Goal: Task Accomplishment & Management: Manage account settings

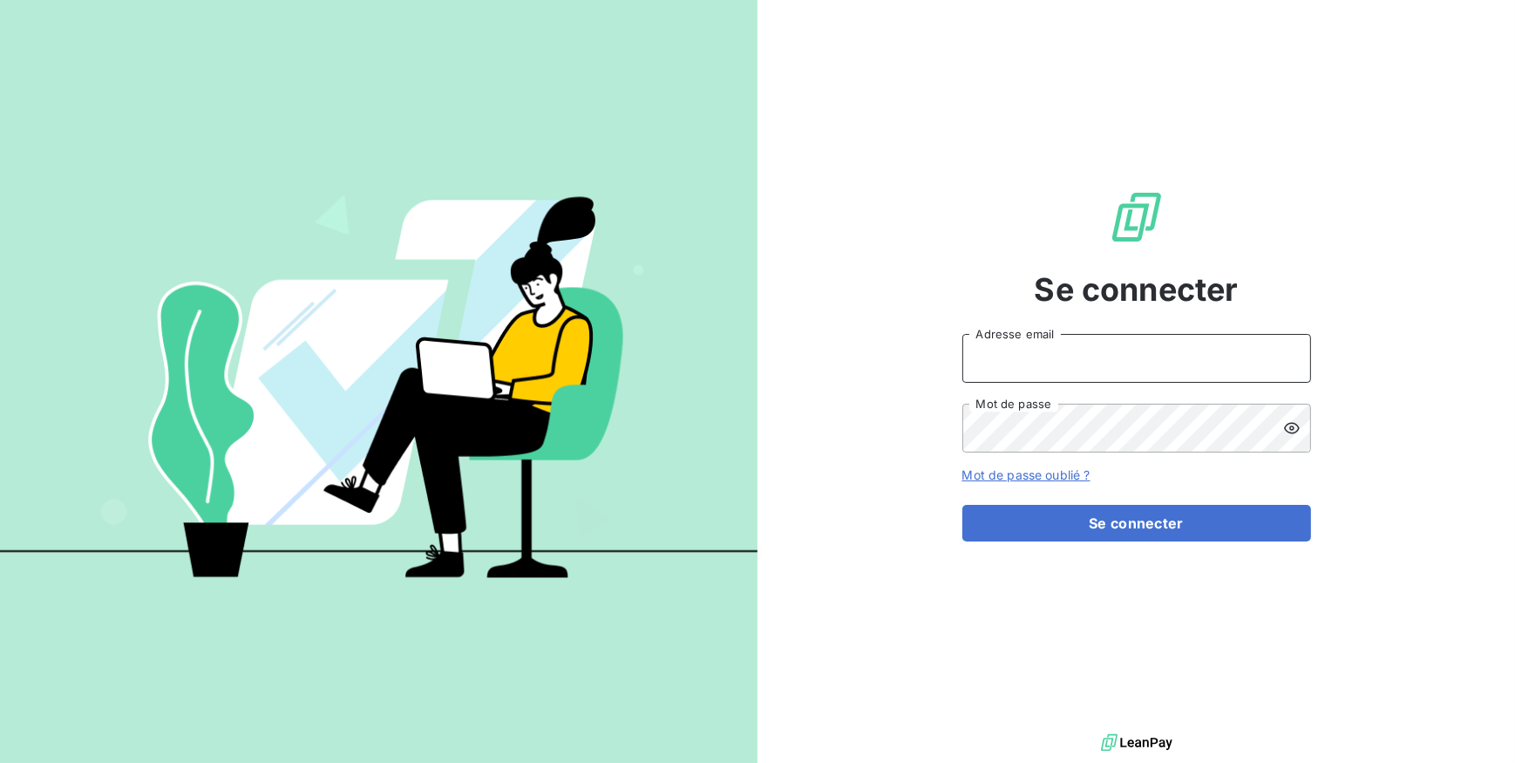
click at [1042, 351] on input "Adresse email" at bounding box center [1136, 358] width 349 height 49
type input "[EMAIL_ADDRESS][DOMAIN_NAME]"
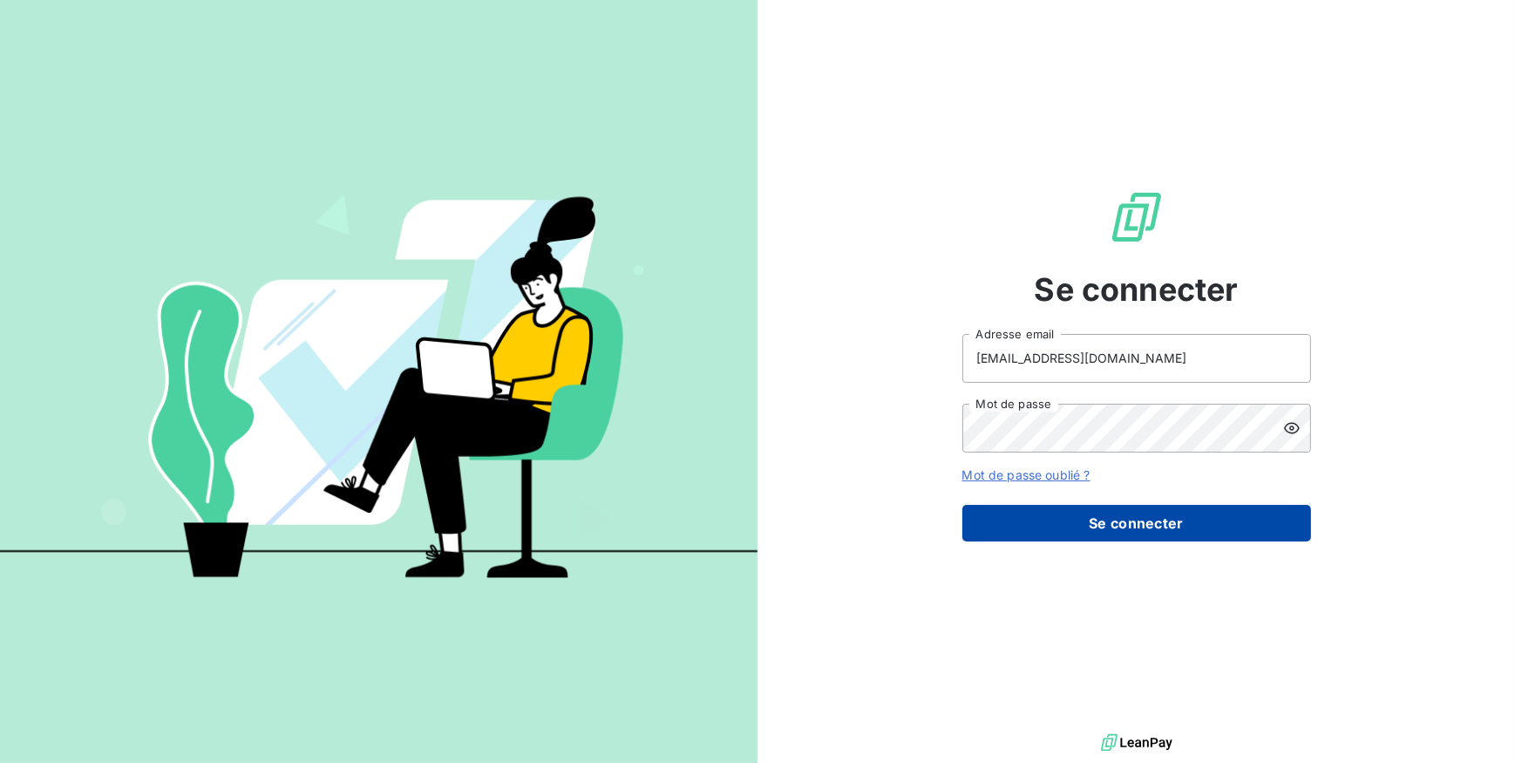
click at [1078, 520] on button "Se connecter" at bounding box center [1136, 523] width 349 height 37
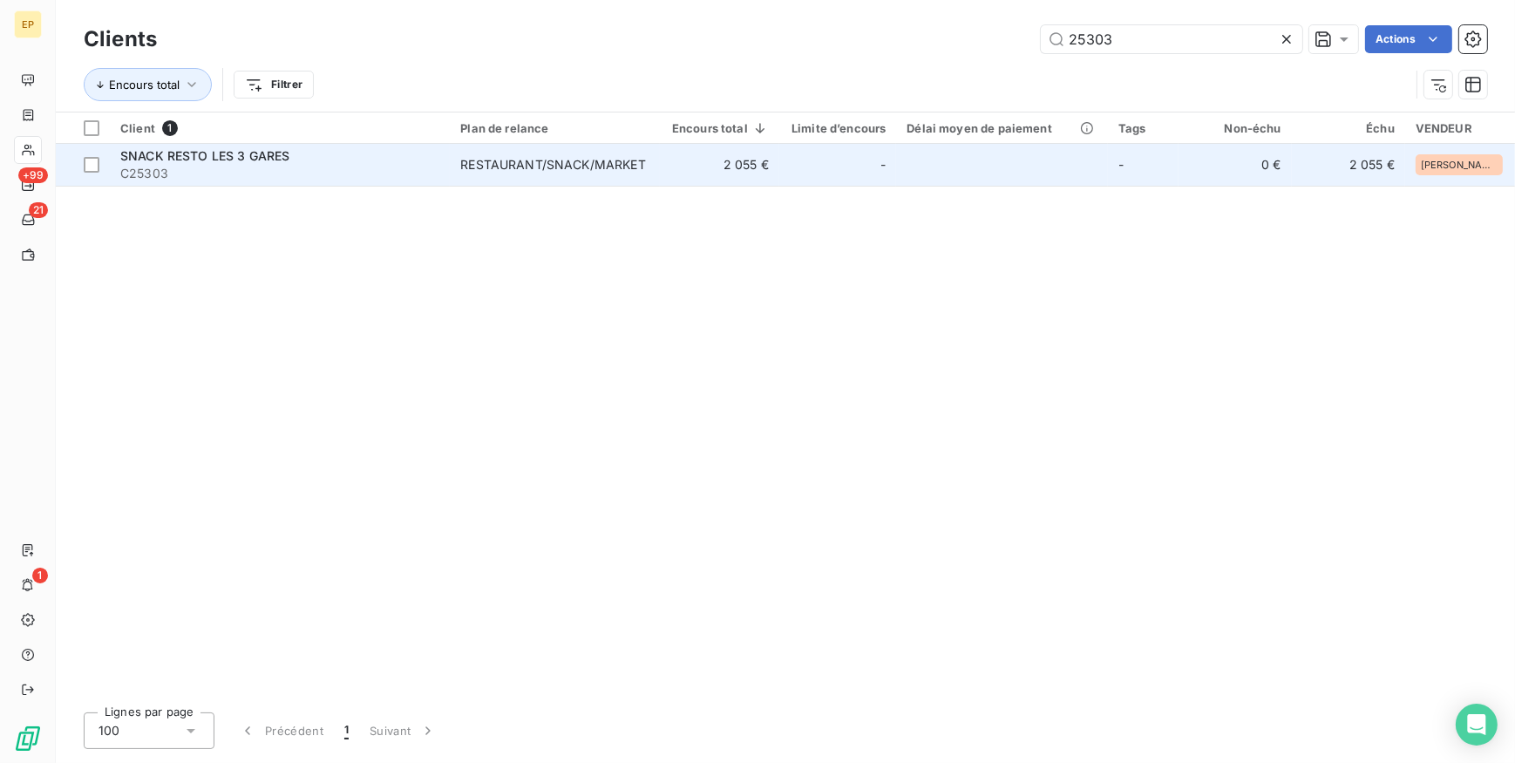
type input "25303"
click at [649, 164] on span "RESTAURANT/SNACK/MARKET" at bounding box center [554, 164] width 188 height 17
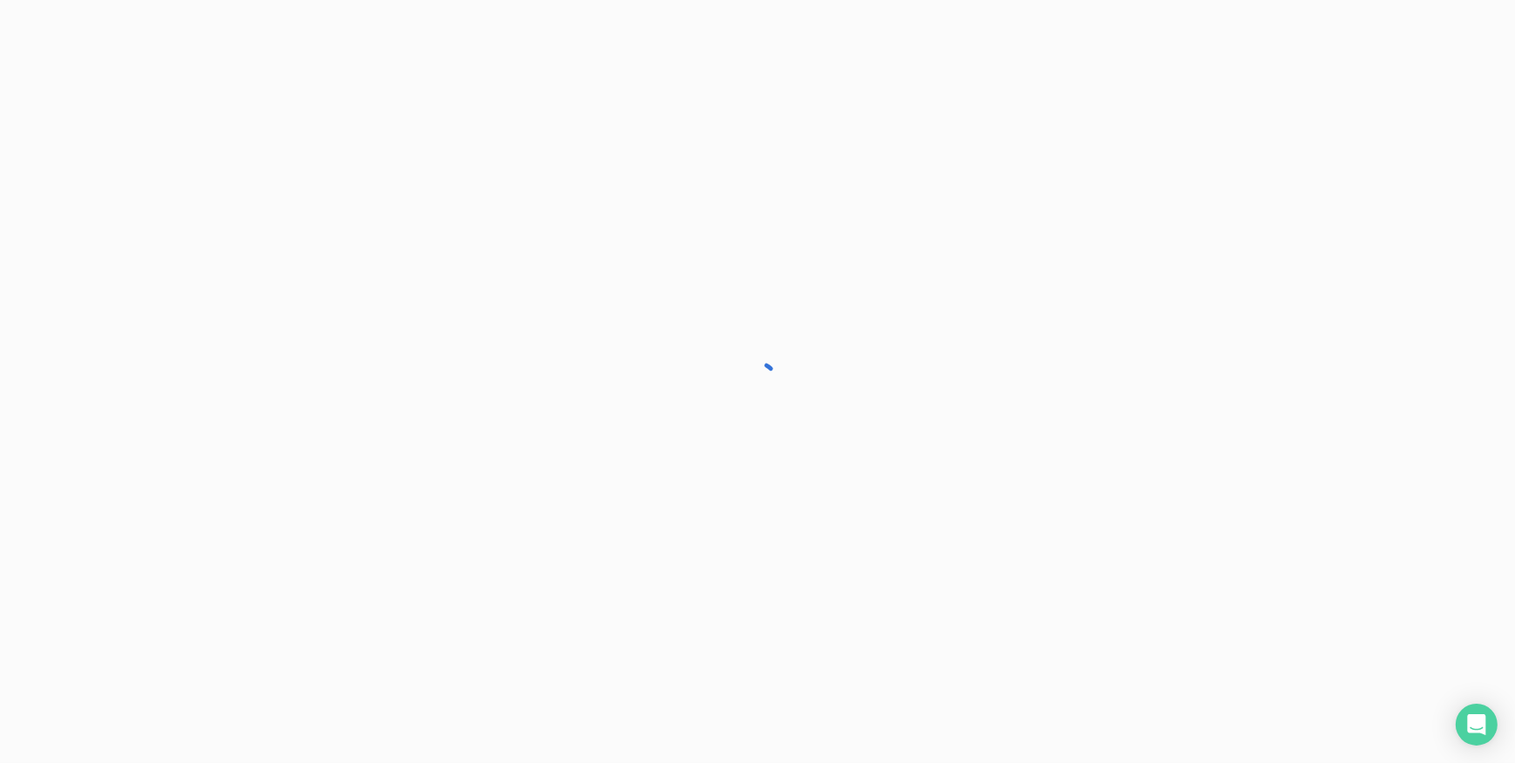
click at [654, 164] on div at bounding box center [757, 381] width 1515 height 763
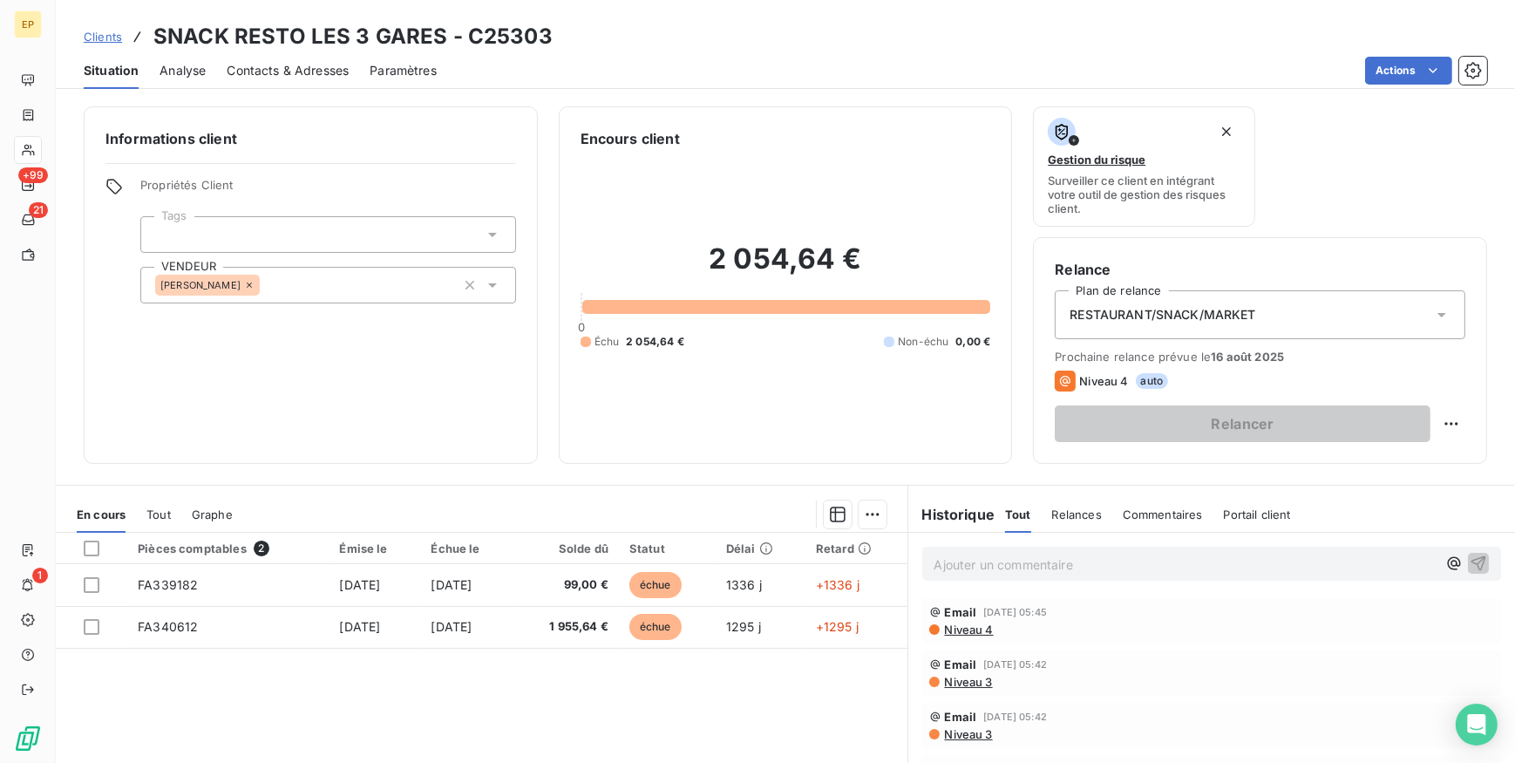
click at [1433, 316] on icon at bounding box center [1441, 314] width 17 height 17
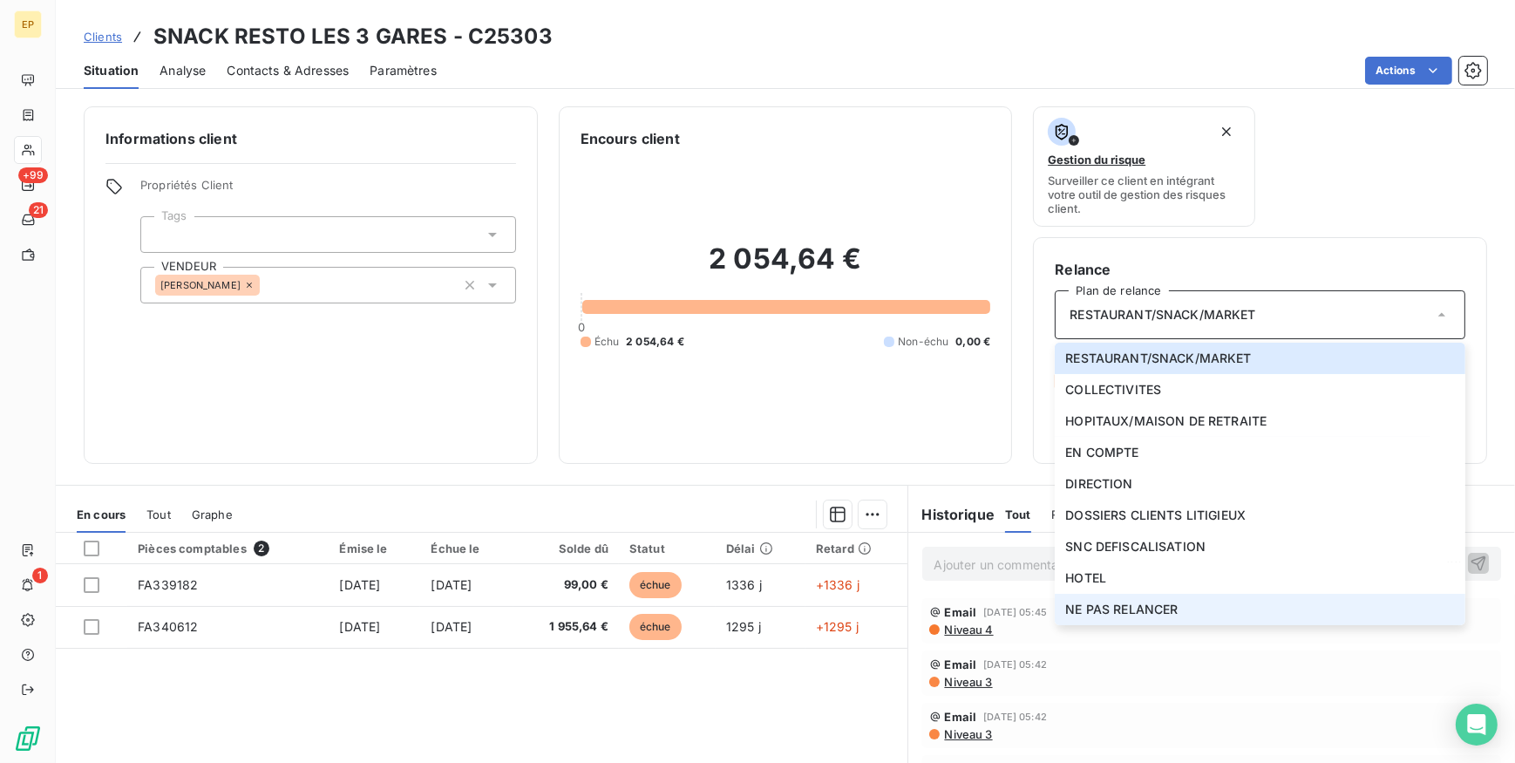
click at [1092, 606] on span "NE PAS RELANCER" at bounding box center [1121, 609] width 112 height 17
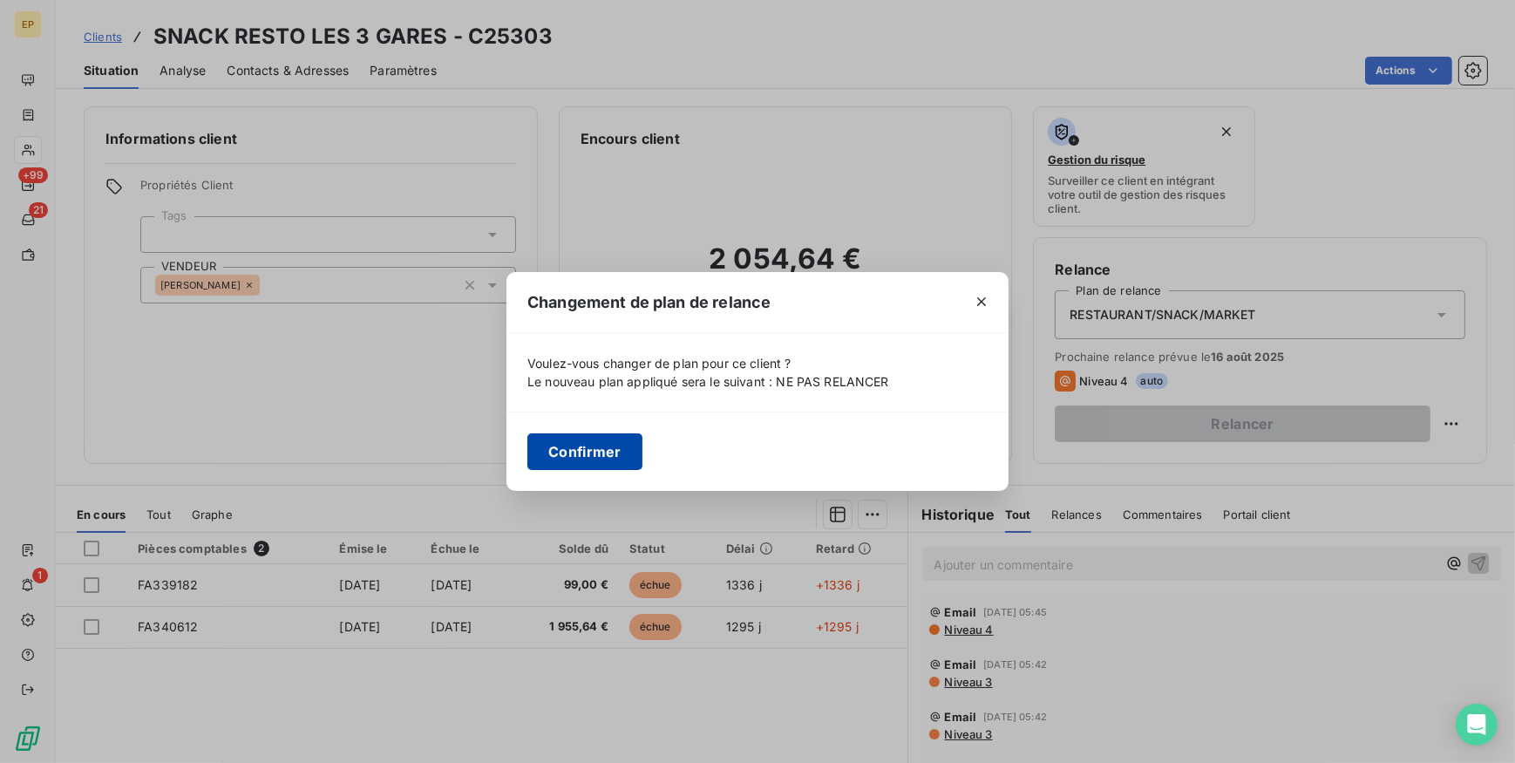
click at [584, 456] on button "Confirmer" at bounding box center [584, 451] width 115 height 37
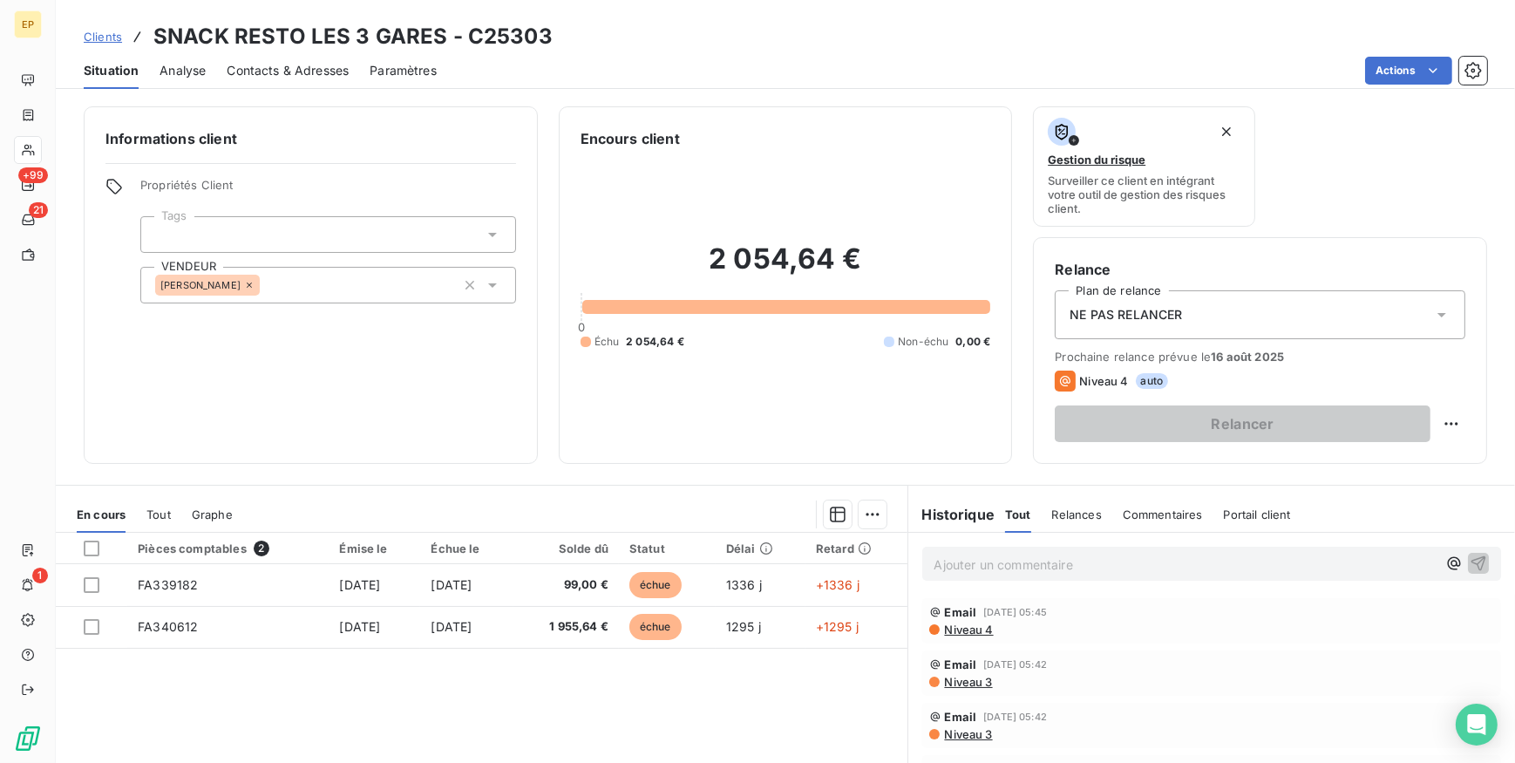
click at [953, 567] on p "Ajouter un commentaire ﻿" at bounding box center [1185, 564] width 503 height 22
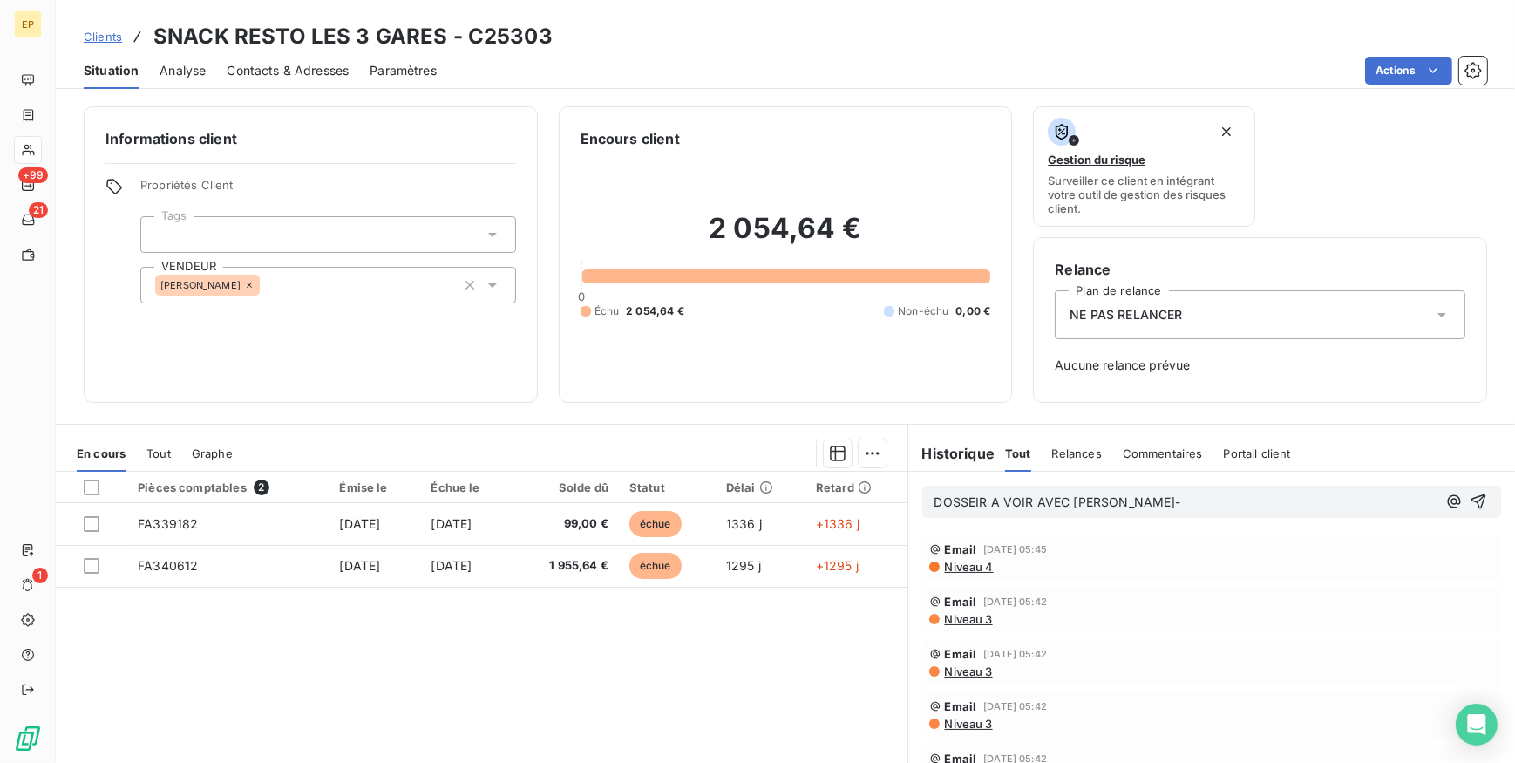
click at [980, 499] on span "DOSSEIR A VOIR AVEC [PERSON_NAME]-" at bounding box center [1057, 501] width 247 height 15
click at [1131, 506] on p "DOSSIER A VOIR AVEC [PERSON_NAME]-" at bounding box center [1185, 502] width 503 height 20
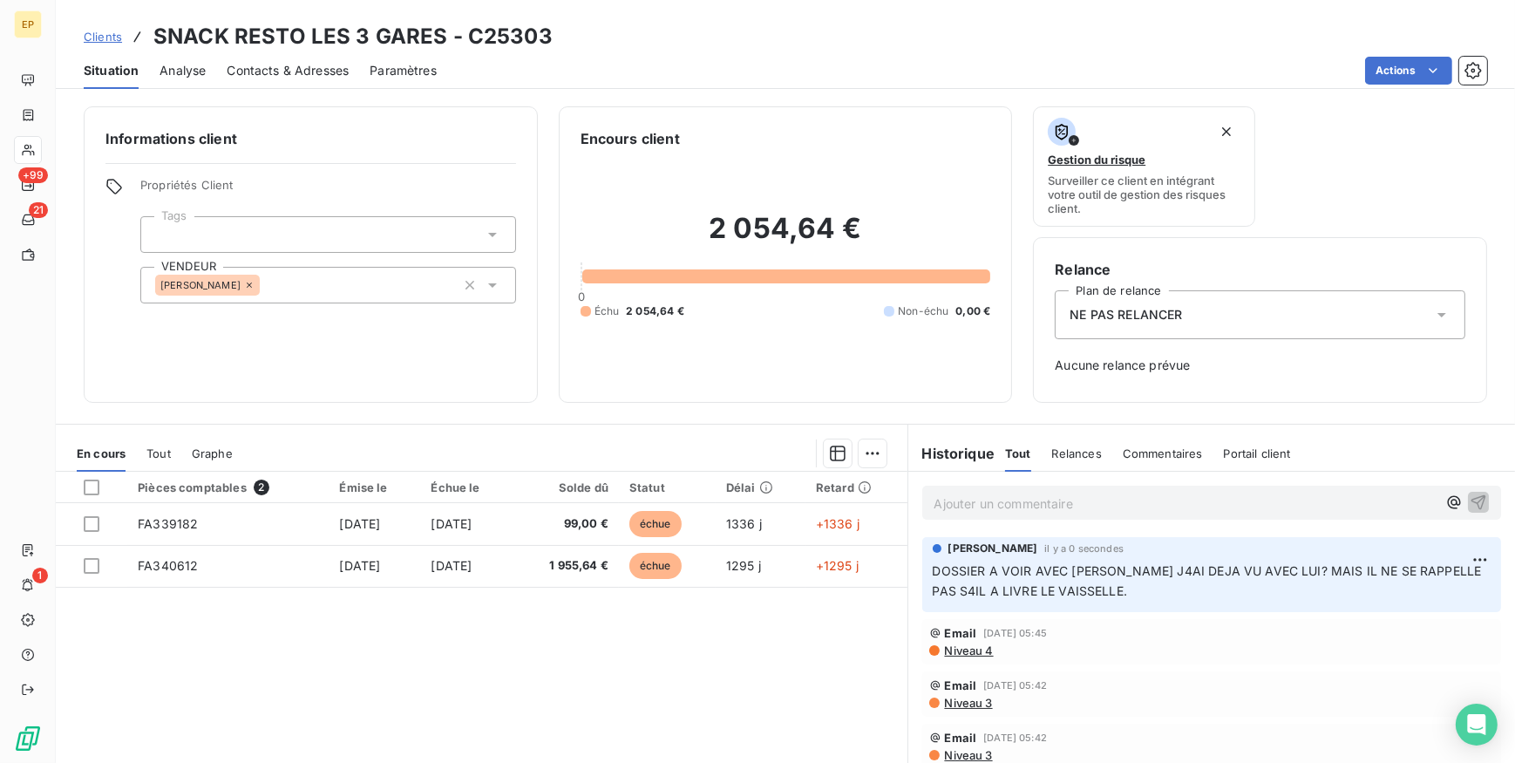
click at [279, 64] on span "Contacts & Adresses" at bounding box center [288, 70] width 122 height 17
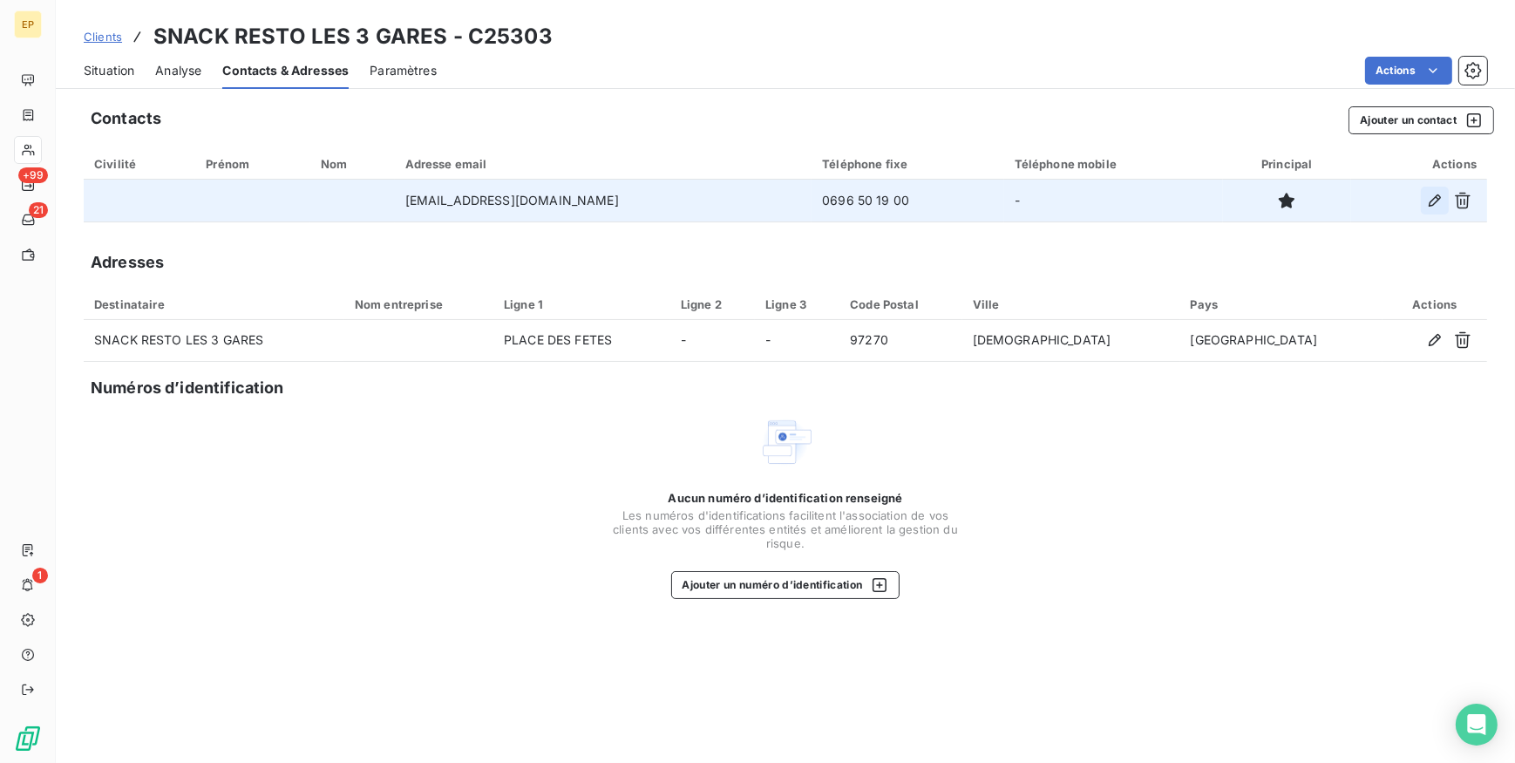
click at [1425, 202] on button "button" at bounding box center [1435, 201] width 28 height 28
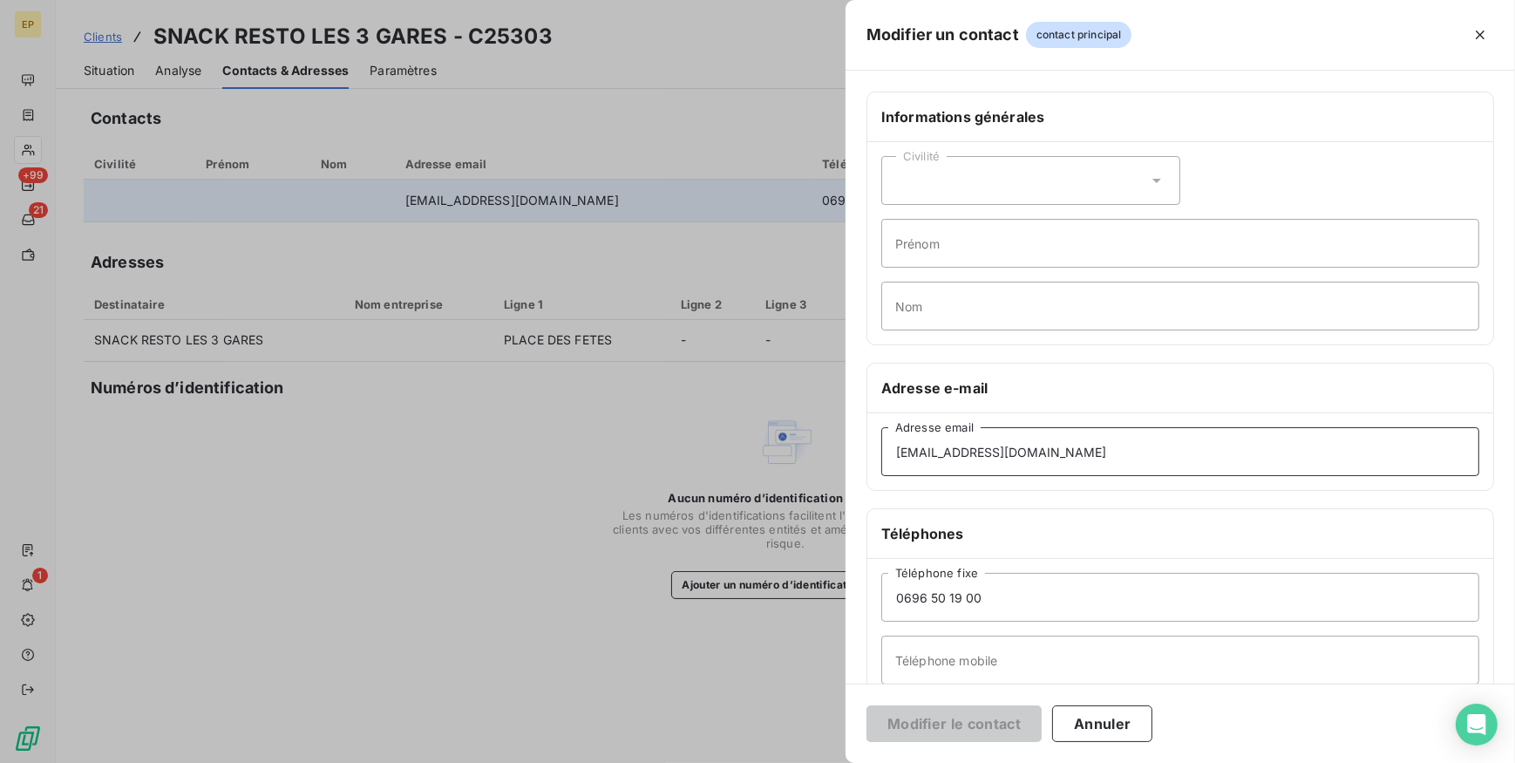
drag, startPoint x: 1056, startPoint y: 458, endPoint x: 793, endPoint y: 399, distance: 269.0
click at [797, 762] on div "Modifier un contact contact principal Informations générales Civilité Prénom No…" at bounding box center [757, 763] width 1515 height 0
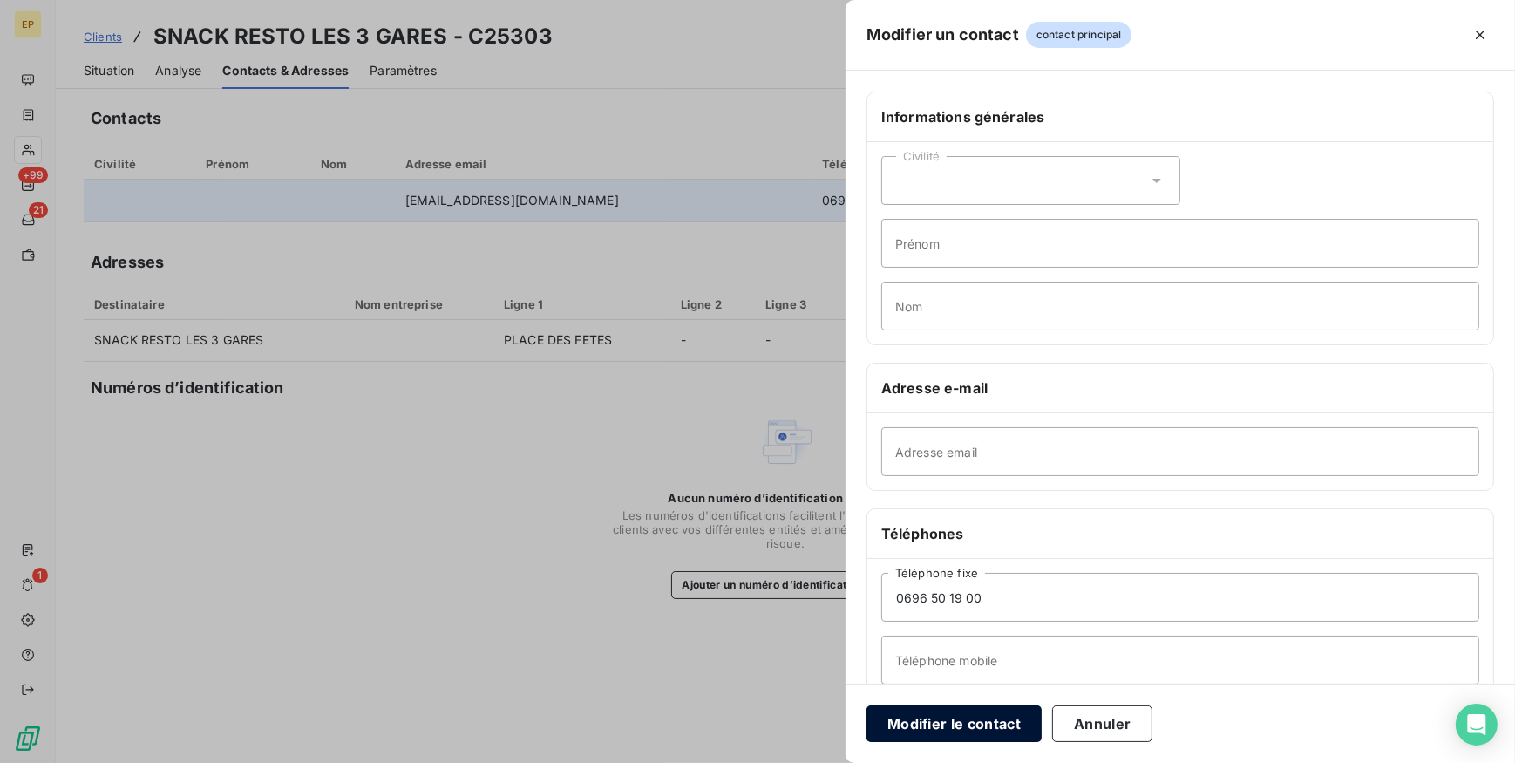
click at [953, 722] on button "Modifier le contact" at bounding box center [953, 723] width 175 height 37
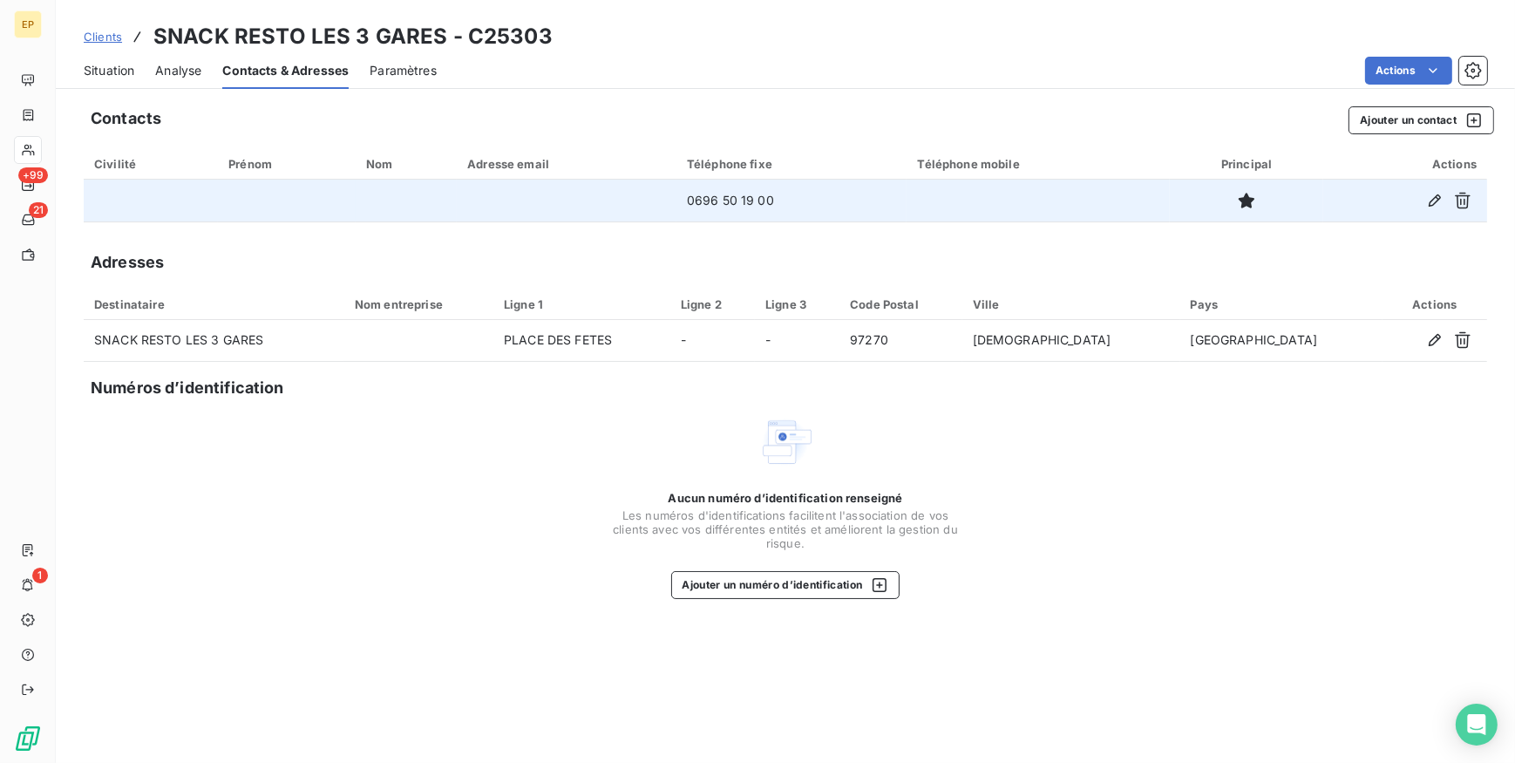
drag, startPoint x: 109, startPoint y: 70, endPoint x: 119, endPoint y: 77, distance: 12.6
click at [110, 68] on span "Situation" at bounding box center [109, 70] width 51 height 17
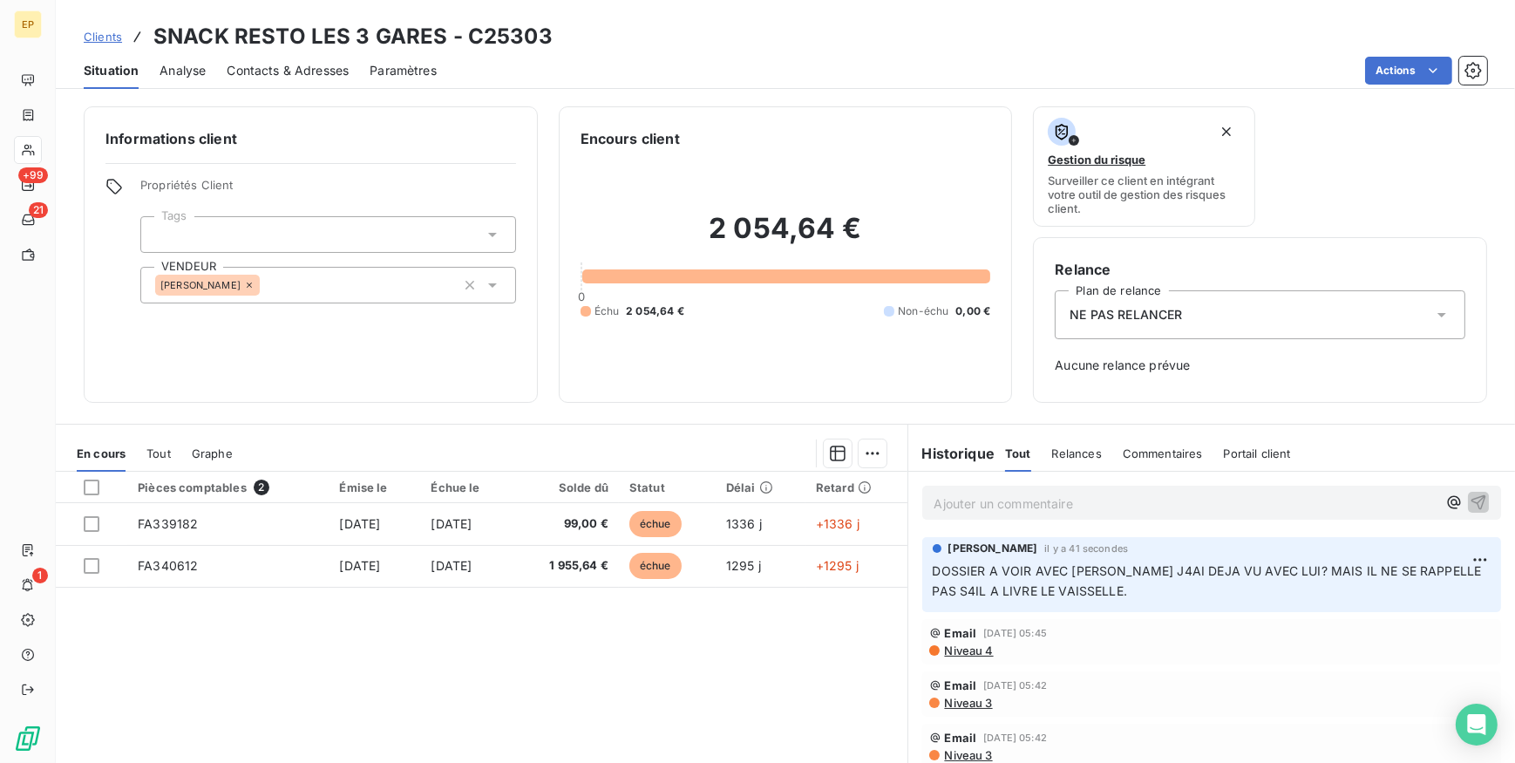
click at [964, 502] on p "Ajouter un commentaire ﻿" at bounding box center [1185, 503] width 503 height 22
